Goal: Task Accomplishment & Management: Manage account settings

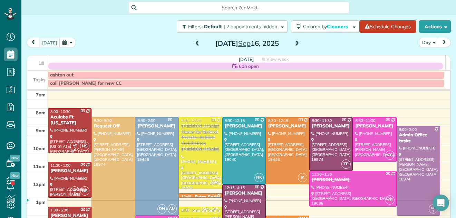
scroll to position [3, 3]
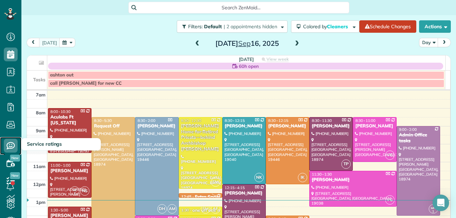
click at [9, 146] on icon at bounding box center [11, 146] width 14 height 14
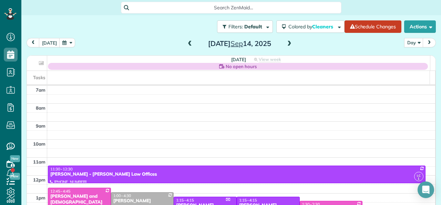
scroll to position [119, 0]
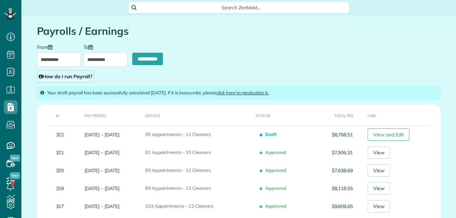
scroll to position [3, 3]
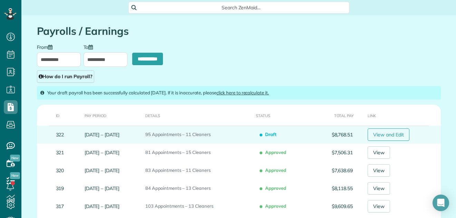
click at [389, 132] on link "View and Edit" at bounding box center [388, 135] width 42 height 12
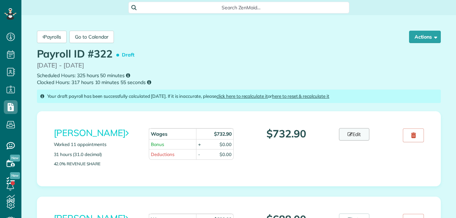
scroll to position [3, 3]
click at [357, 134] on link "Edit" at bounding box center [354, 134] width 30 height 12
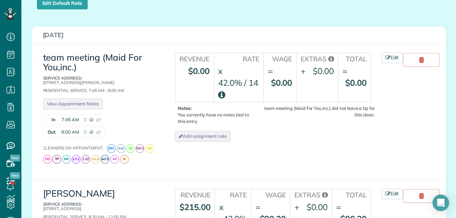
scroll to position [180, 0]
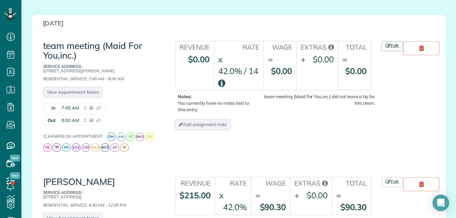
click at [388, 45] on link "Edit" at bounding box center [391, 46] width 21 height 10
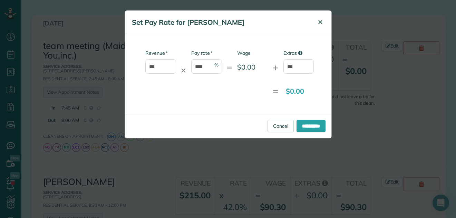
click at [319, 23] on span "✕" at bounding box center [319, 22] width 5 height 8
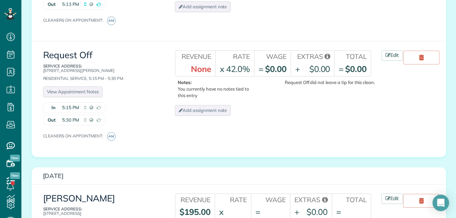
scroll to position [541, 0]
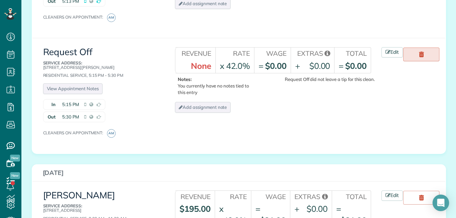
click at [419, 52] on icon at bounding box center [421, 55] width 5 height 6
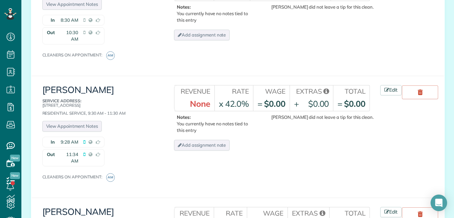
scroll to position [942, 0]
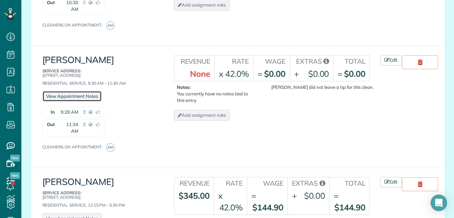
click at [77, 92] on link "View Appointment Notes" at bounding box center [71, 96] width 59 height 11
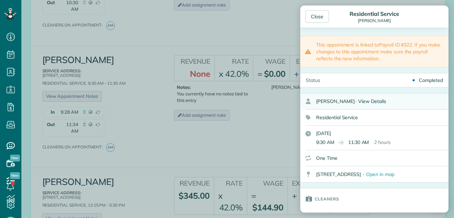
click at [371, 100] on span "View Details" at bounding box center [372, 101] width 28 height 6
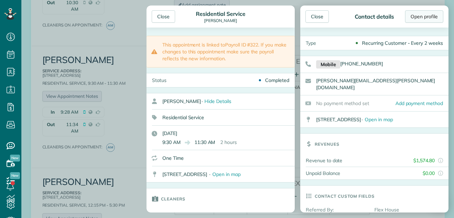
click at [432, 15] on link "Open profile" at bounding box center [424, 16] width 38 height 12
click at [158, 14] on div "Close" at bounding box center [163, 16] width 23 height 12
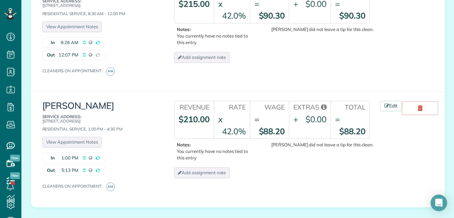
scroll to position [402, 0]
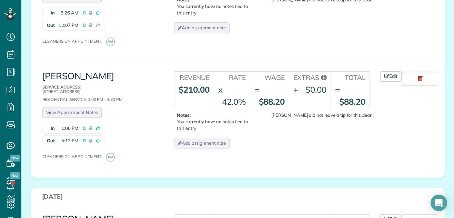
drag, startPoint x: 437, startPoint y: 63, endPoint x: 437, endPoint y: 69, distance: 5.5
click at [437, 69] on div "Debbie Forman Service Address: 3133 Mill Road Doylestown PA 18901 Residential S…" at bounding box center [238, 118] width 412 height 112
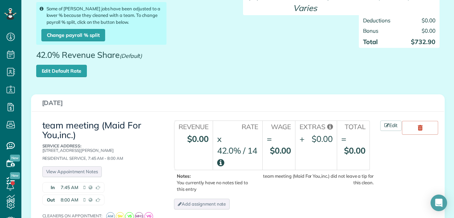
scroll to position [91, 0]
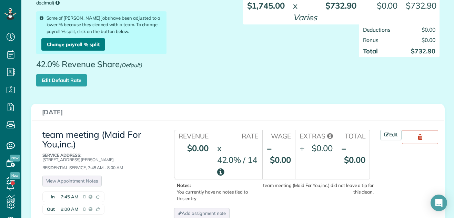
click at [88, 44] on link "Change payroll % split" at bounding box center [73, 44] width 64 height 12
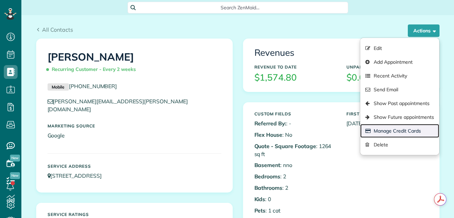
click at [383, 130] on link "Manage Credit Cards" at bounding box center [399, 131] width 79 height 14
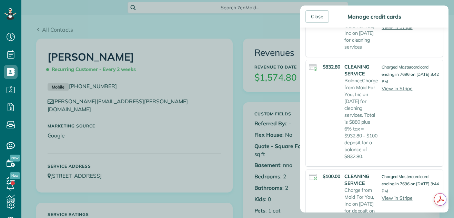
scroll to position [136, 0]
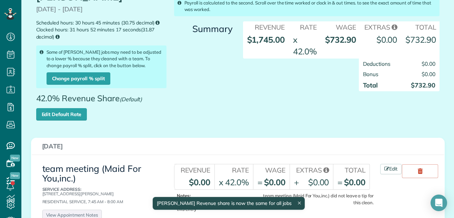
scroll to position [147, 0]
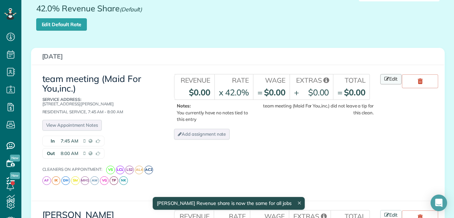
click at [389, 84] on link "Edit" at bounding box center [390, 79] width 21 height 10
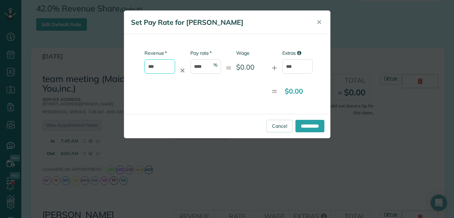
click at [158, 68] on input "***" at bounding box center [159, 66] width 31 height 14
type input "*"
type input "*****"
click at [203, 67] on input "****" at bounding box center [205, 66] width 31 height 14
type input "*"
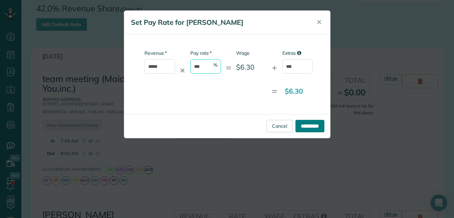
type input "***"
click at [300, 124] on input "**********" at bounding box center [310, 126] width 29 height 12
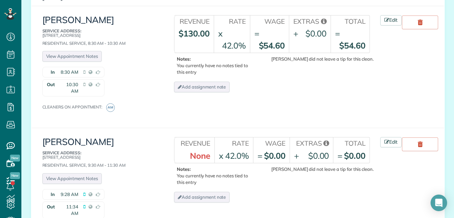
scroll to position [962, 0]
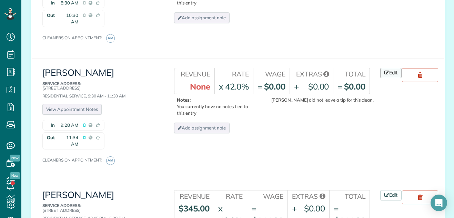
click at [391, 73] on link "Edit" at bounding box center [390, 73] width 21 height 10
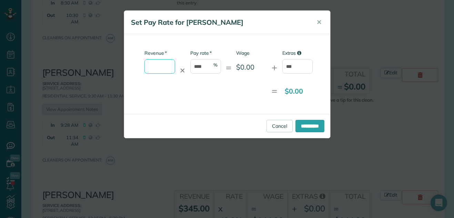
click at [164, 67] on input "* Revenue" at bounding box center [159, 66] width 31 height 14
type input "******"
click at [308, 124] on input "**********" at bounding box center [310, 126] width 29 height 12
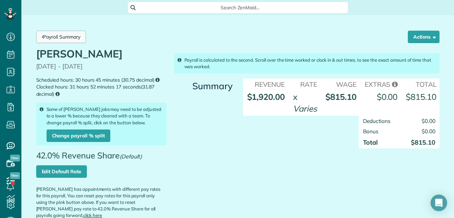
click at [74, 37] on link "Payroll Summary" at bounding box center [61, 37] width 50 height 12
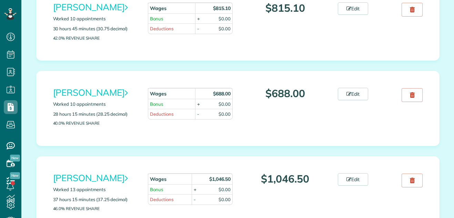
scroll to position [3, 3]
click at [355, 92] on link "Edit" at bounding box center [353, 94] width 30 height 12
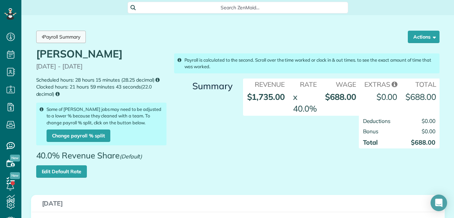
click at [54, 34] on link "Payroll Summary" at bounding box center [61, 37] width 50 height 12
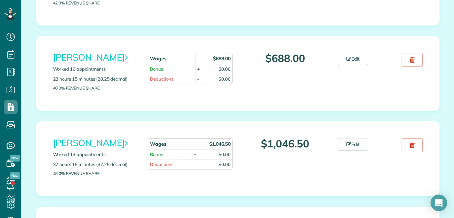
scroll to position [242, 0]
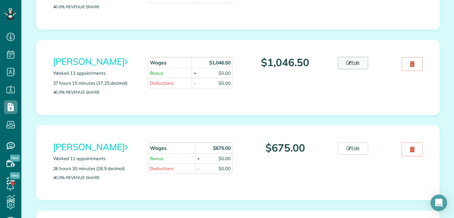
click at [352, 62] on link "Edit" at bounding box center [353, 63] width 30 height 12
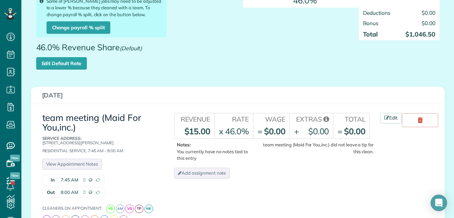
scroll to position [147, 0]
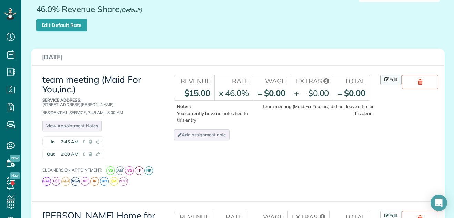
click at [392, 78] on link "Edit" at bounding box center [390, 80] width 21 height 10
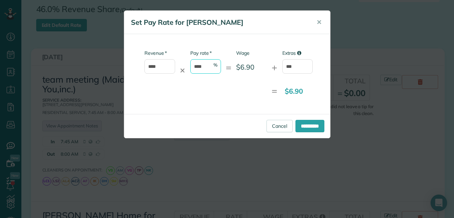
click at [203, 65] on input "****" at bounding box center [205, 66] width 31 height 14
type input "*"
type input "***"
click at [298, 124] on input "**********" at bounding box center [310, 126] width 29 height 12
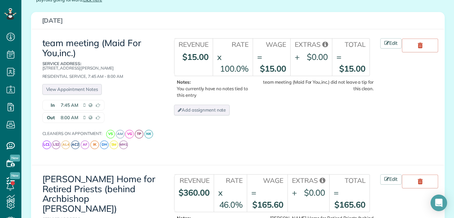
scroll to position [319, 0]
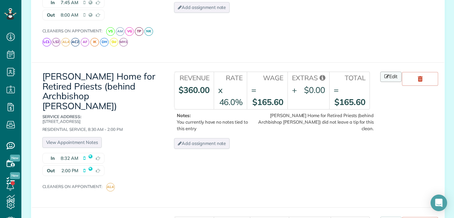
click at [395, 72] on link "Edit" at bounding box center [390, 77] width 21 height 10
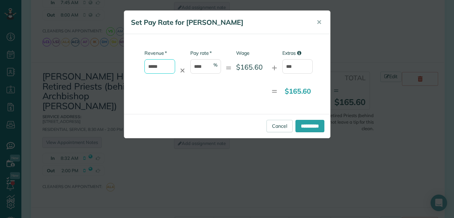
click at [162, 66] on input "*****" at bounding box center [159, 66] width 31 height 14
type input "*"
type input "***"
click at [302, 127] on input "**********" at bounding box center [310, 126] width 29 height 12
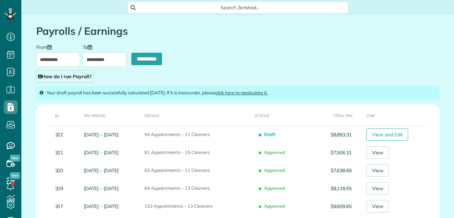
click at [380, 132] on link "View and Edit" at bounding box center [388, 135] width 42 height 12
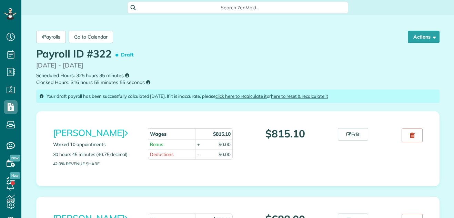
scroll to position [3, 3]
click at [316, 28] on div "Payrolls Go to Calendar Actions Approve Payroll Recalculate Reset and Recalcula…" at bounding box center [238, 37] width 414 height 23
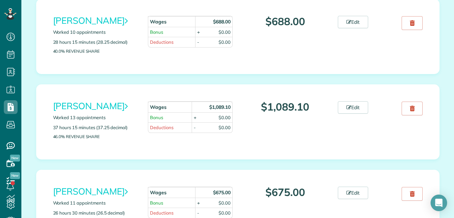
scroll to position [221, 0]
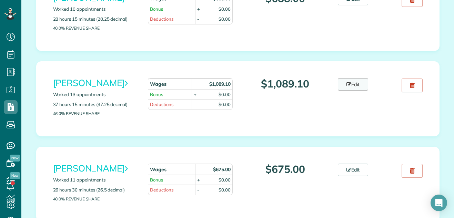
click at [353, 84] on link "Edit" at bounding box center [353, 84] width 30 height 12
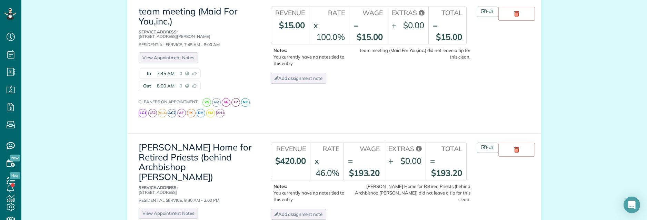
scroll to position [220, 21]
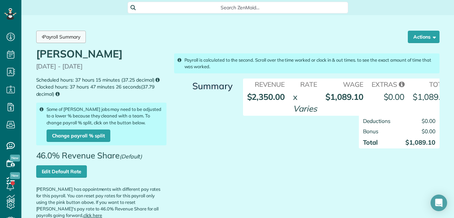
click at [54, 37] on link "Payroll Summary" at bounding box center [61, 37] width 50 height 12
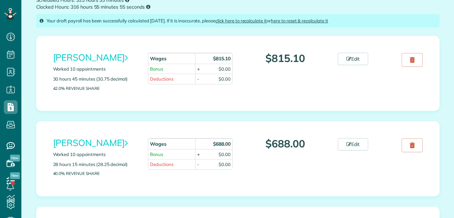
scroll to position [95, 0]
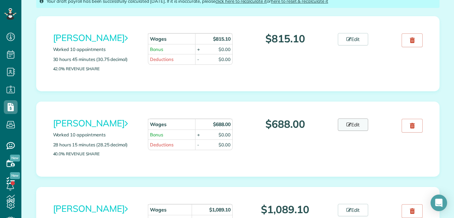
click at [351, 125] on link "Edit" at bounding box center [353, 125] width 30 height 12
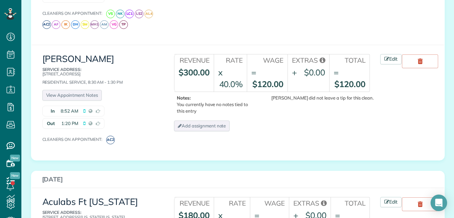
scroll to position [306, 0]
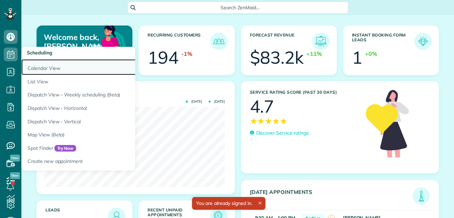
drag, startPoint x: 0, startPoint y: 0, endPoint x: 38, endPoint y: 66, distance: 76.3
click at [38, 66] on link "Calendar View" at bounding box center [107, 67] width 172 height 16
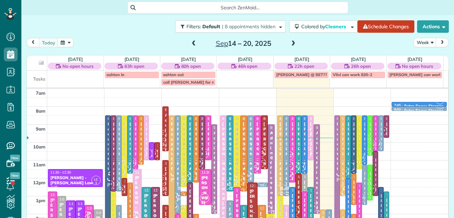
scroll to position [3, 3]
click at [416, 41] on button "Week" at bounding box center [425, 42] width 23 height 9
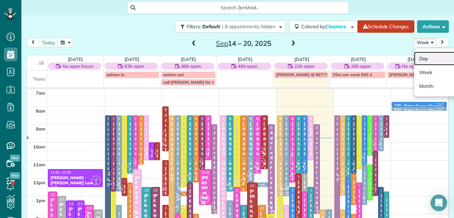
click at [418, 59] on link "Day" at bounding box center [441, 59] width 54 height 14
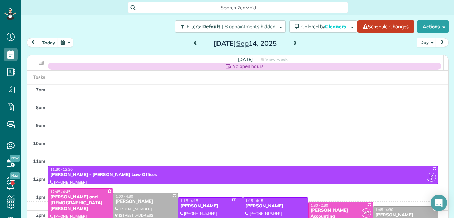
click at [291, 41] on span at bounding box center [295, 44] width 8 height 6
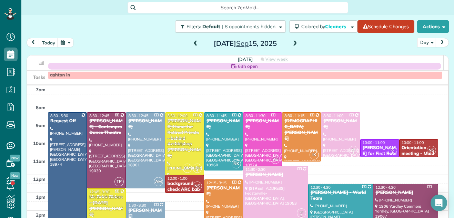
click at [291, 41] on span at bounding box center [295, 44] width 8 height 6
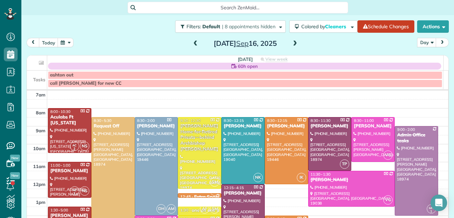
click at [291, 41] on span at bounding box center [295, 44] width 8 height 6
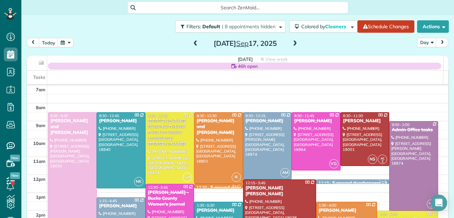
click at [291, 41] on span at bounding box center [295, 44] width 8 height 6
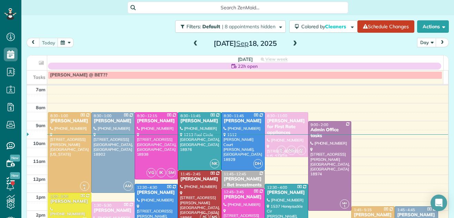
click at [193, 42] on span at bounding box center [196, 44] width 8 height 6
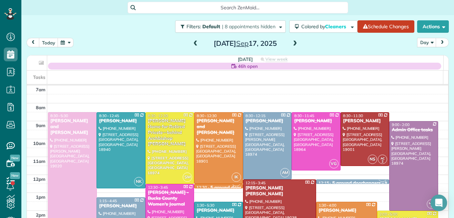
click at [75, 157] on div at bounding box center [72, 193] width 48 height 161
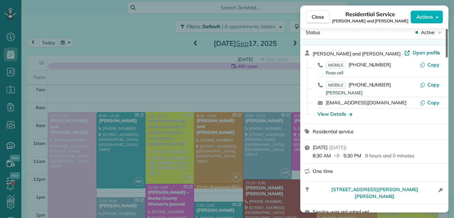
scroll to position [4, 0]
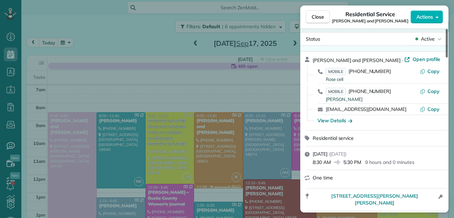
drag, startPoint x: 447, startPoint y: 42, endPoint x: 461, endPoint y: 43, distance: 14.5
click at [448, 43] on div at bounding box center [447, 43] width 2 height 29
click at [413, 58] on span "Open profile" at bounding box center [427, 59] width 28 height 7
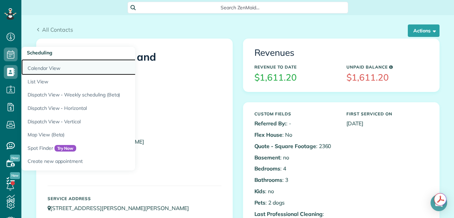
click at [49, 68] on link "Calendar View" at bounding box center [107, 67] width 172 height 16
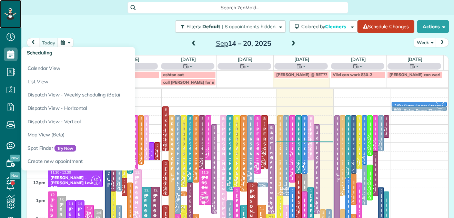
click at [8, 11] on icon at bounding box center [10, 14] width 12 height 12
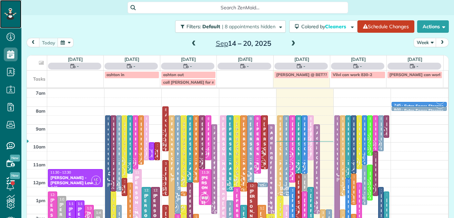
scroll to position [3, 3]
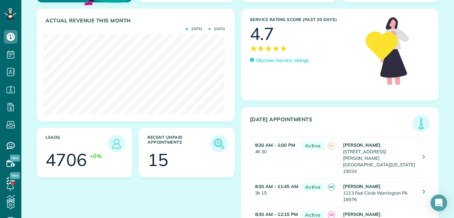
scroll to position [71, 0]
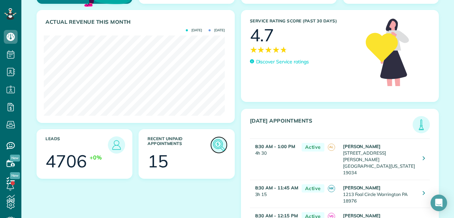
click at [213, 145] on img at bounding box center [219, 145] width 16 height 16
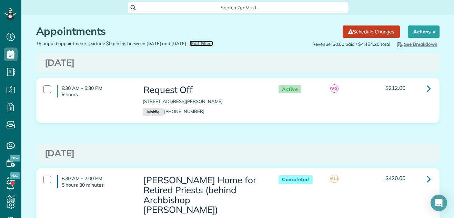
click at [213, 41] on span "Edit Filters" at bounding box center [202, 44] width 22 height 6
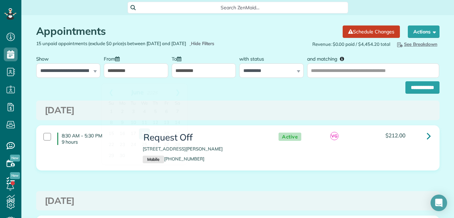
click at [141, 73] on input "**********" at bounding box center [136, 70] width 64 height 14
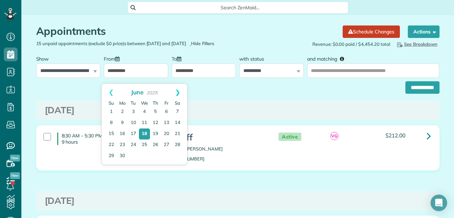
click at [177, 92] on link "Next" at bounding box center [177, 92] width 19 height 17
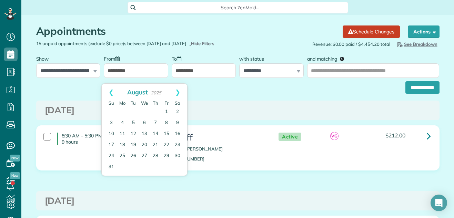
click at [177, 92] on link "Next" at bounding box center [177, 92] width 19 height 17
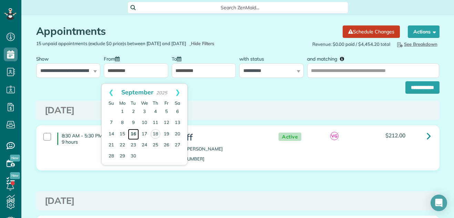
click at [132, 134] on link "16" at bounding box center [133, 134] width 11 height 11
type input "**********"
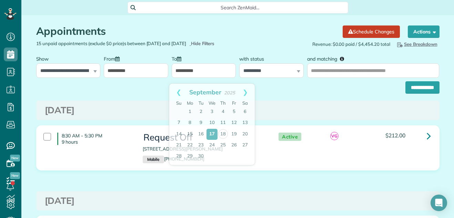
click at [189, 76] on input "**********" at bounding box center [204, 70] width 64 height 14
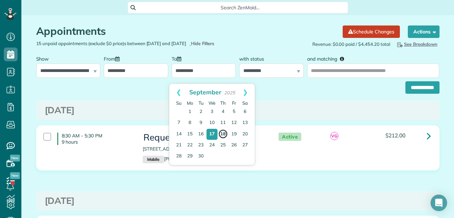
click at [225, 133] on link "18" at bounding box center [223, 134] width 10 height 10
type input "**********"
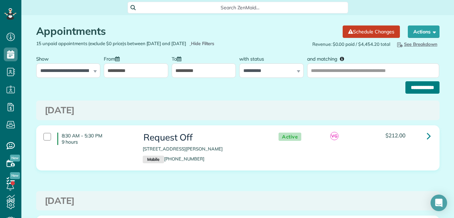
click at [428, 93] on input "**********" at bounding box center [423, 87] width 34 height 12
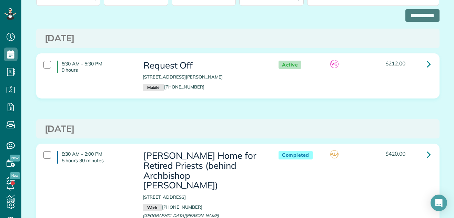
scroll to position [97, 0]
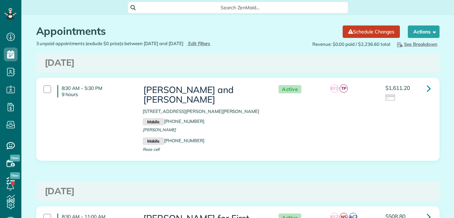
scroll to position [6, 0]
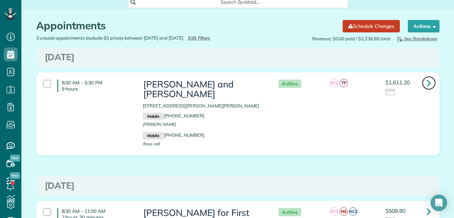
click at [427, 83] on icon at bounding box center [429, 83] width 4 height 12
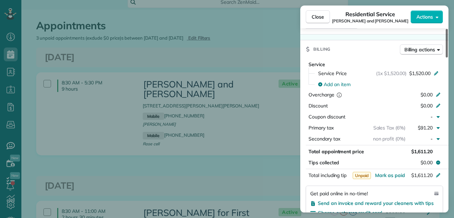
scroll to position [366, 0]
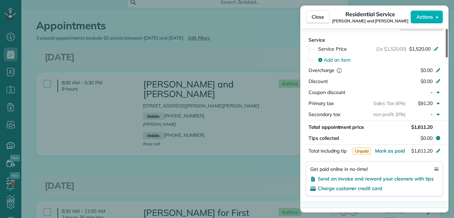
drag, startPoint x: 447, startPoint y: 45, endPoint x: 445, endPoint y: 102, distance: 57.0
click at [446, 58] on div at bounding box center [447, 43] width 2 height 29
click at [389, 148] on span "Mark as paid" at bounding box center [390, 151] width 30 height 6
click at [320, 17] on span "Close" at bounding box center [318, 16] width 12 height 7
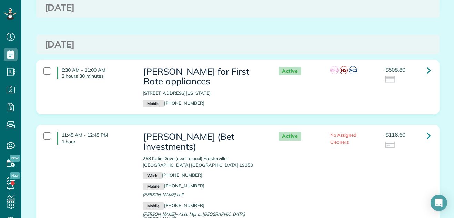
scroll to position [196, 0]
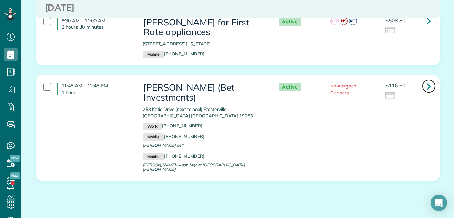
click at [427, 80] on icon at bounding box center [429, 86] width 4 height 12
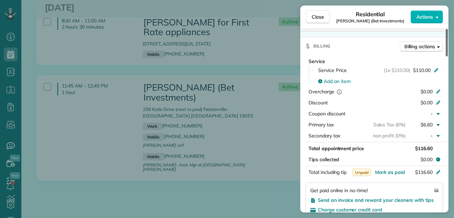
scroll to position [368, 0]
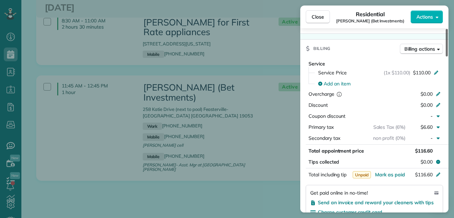
drag, startPoint x: 447, startPoint y: 46, endPoint x: 449, endPoint y: 101, distance: 55.2
click at [448, 57] on div at bounding box center [447, 43] width 2 height 28
click at [396, 172] on span "Mark as paid" at bounding box center [390, 175] width 30 height 6
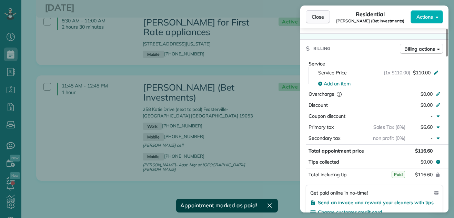
click at [317, 14] on span "Close" at bounding box center [318, 16] width 12 height 7
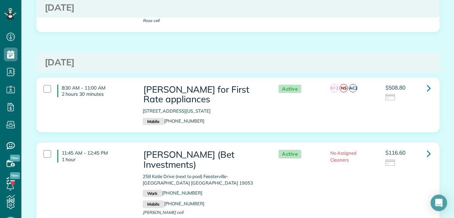
scroll to position [120, 0]
